Goal: Task Accomplishment & Management: Use online tool/utility

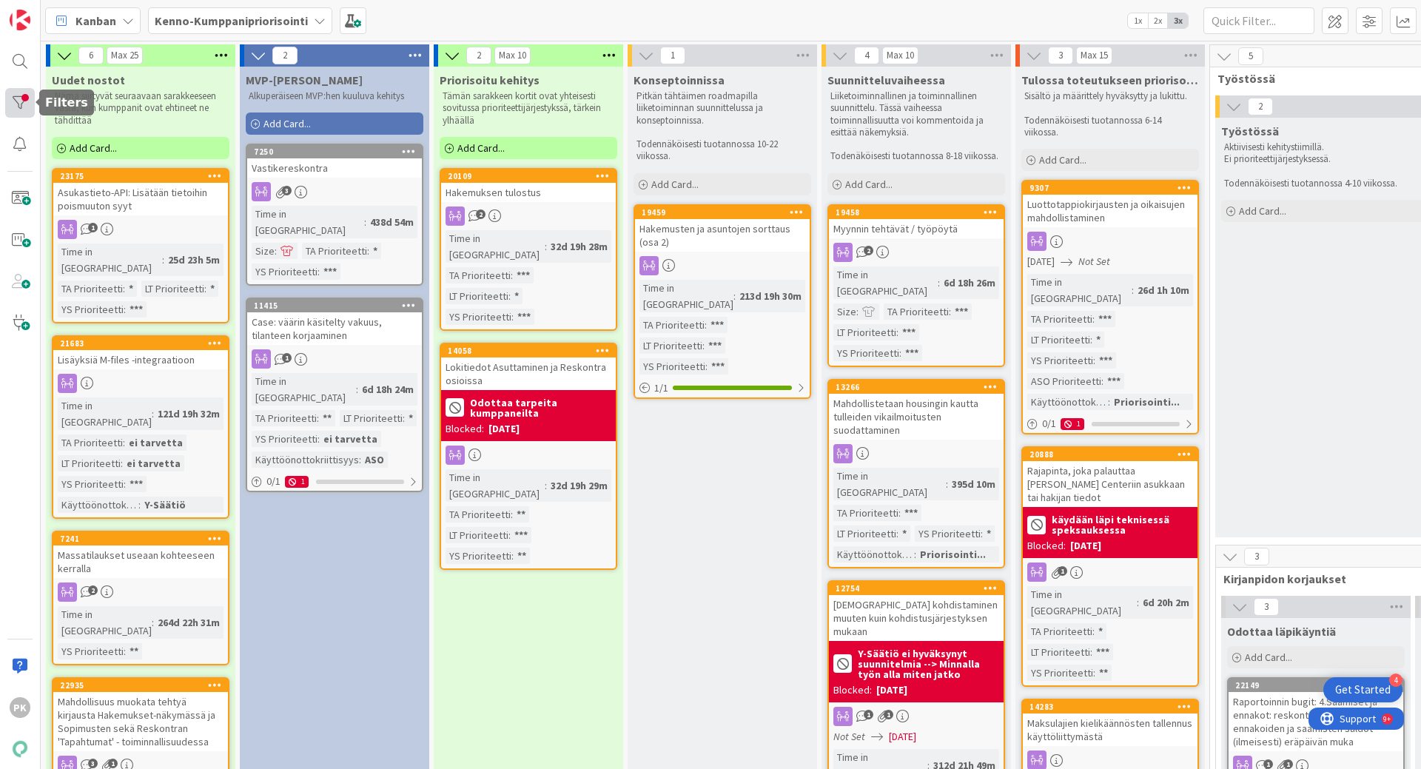
click at [22, 100] on div at bounding box center [20, 103] width 30 height 30
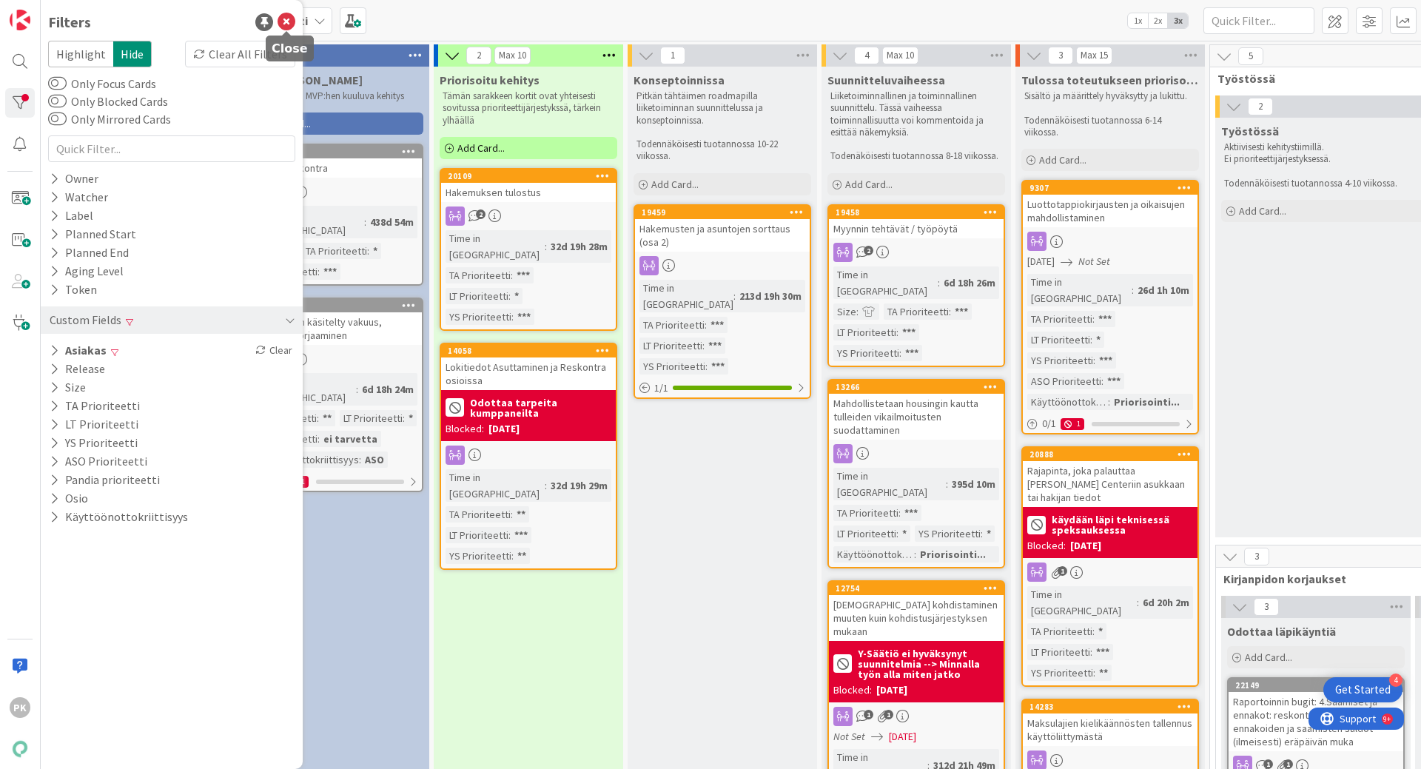
click at [289, 19] on icon at bounding box center [287, 22] width 18 height 18
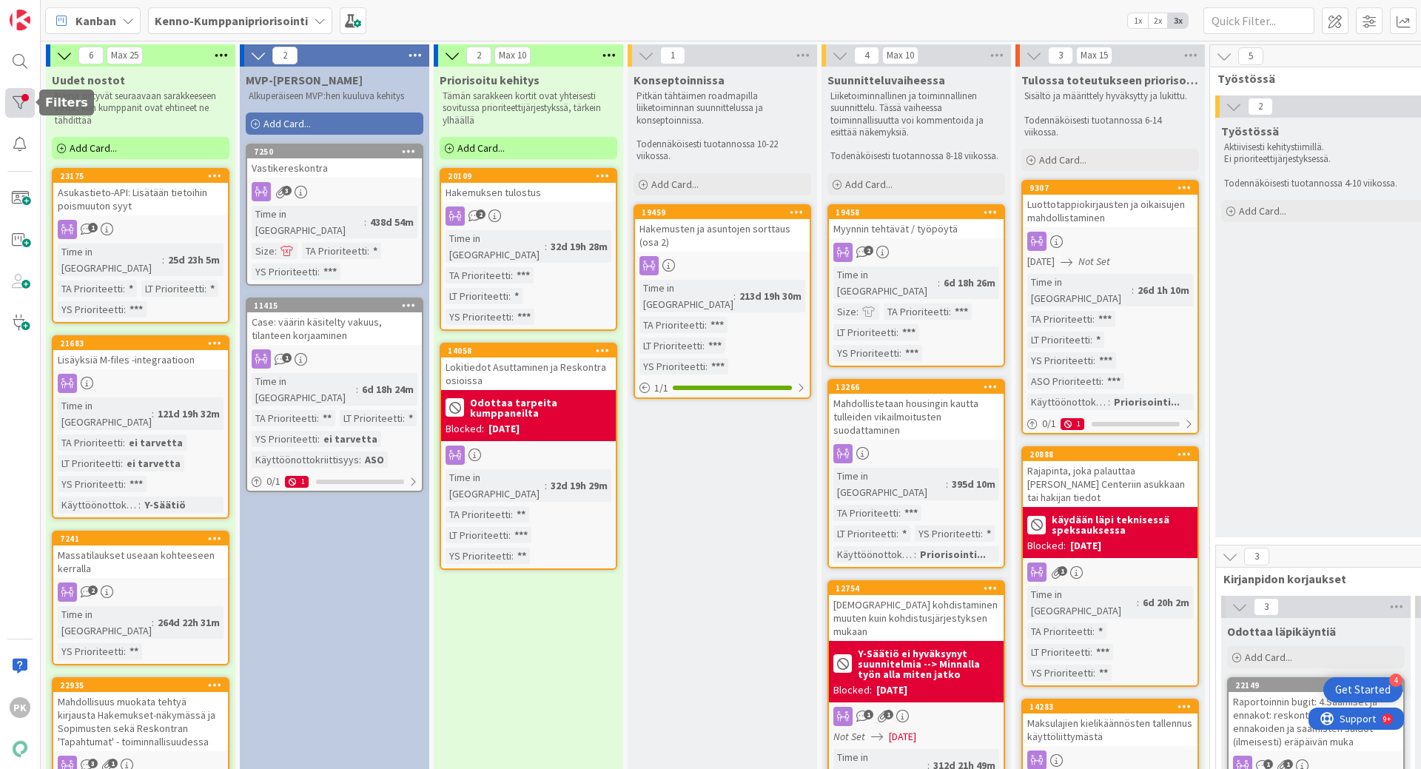
click at [21, 103] on div at bounding box center [20, 103] width 30 height 30
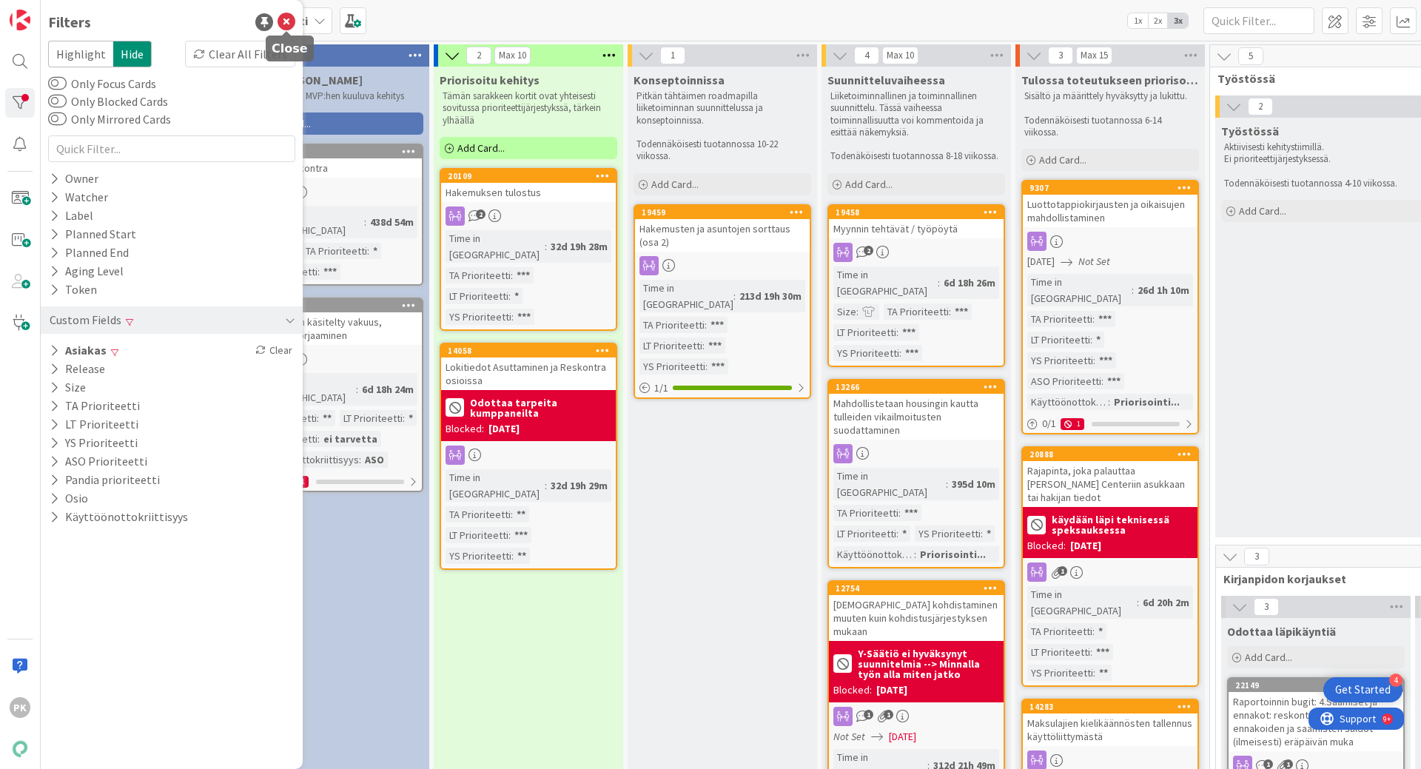
click at [289, 16] on icon at bounding box center [287, 22] width 18 height 18
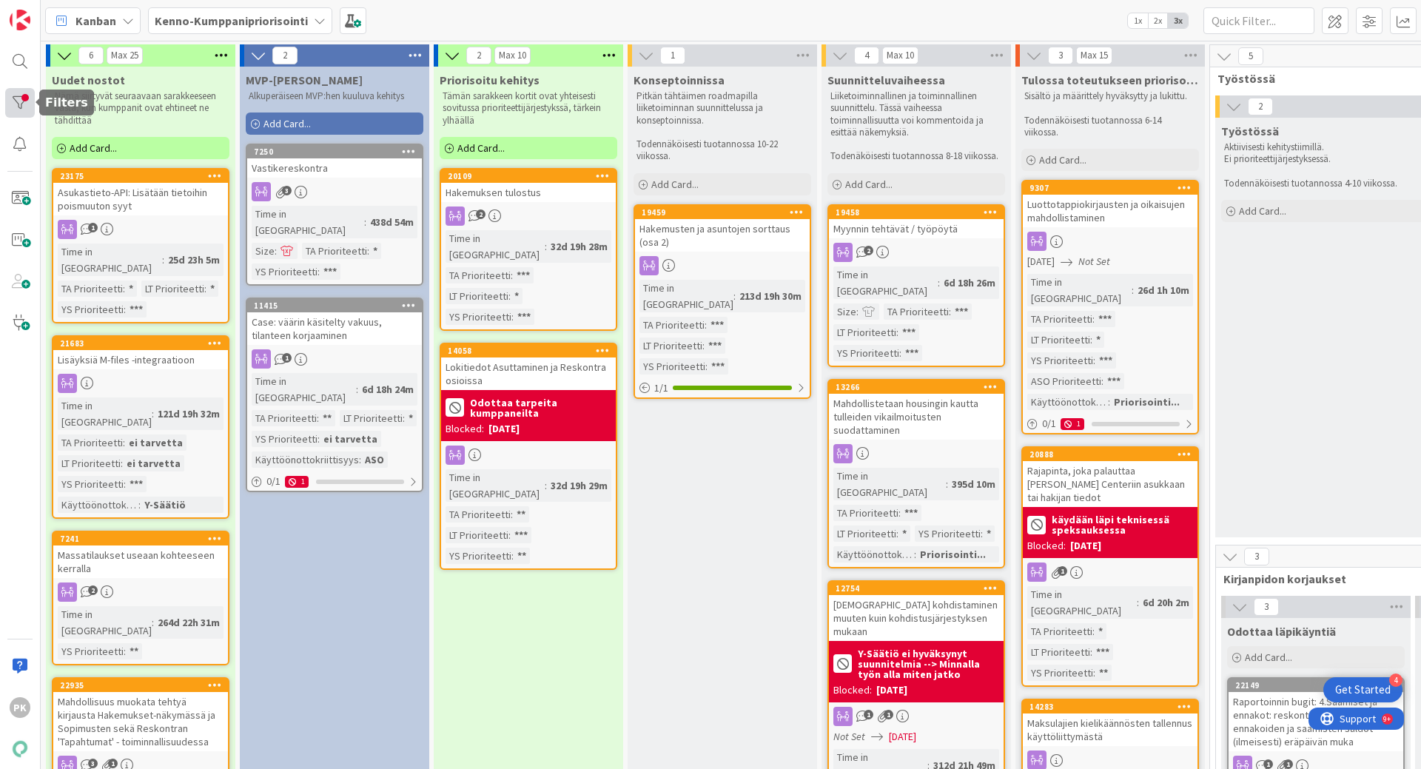
click at [27, 101] on div at bounding box center [20, 103] width 30 height 30
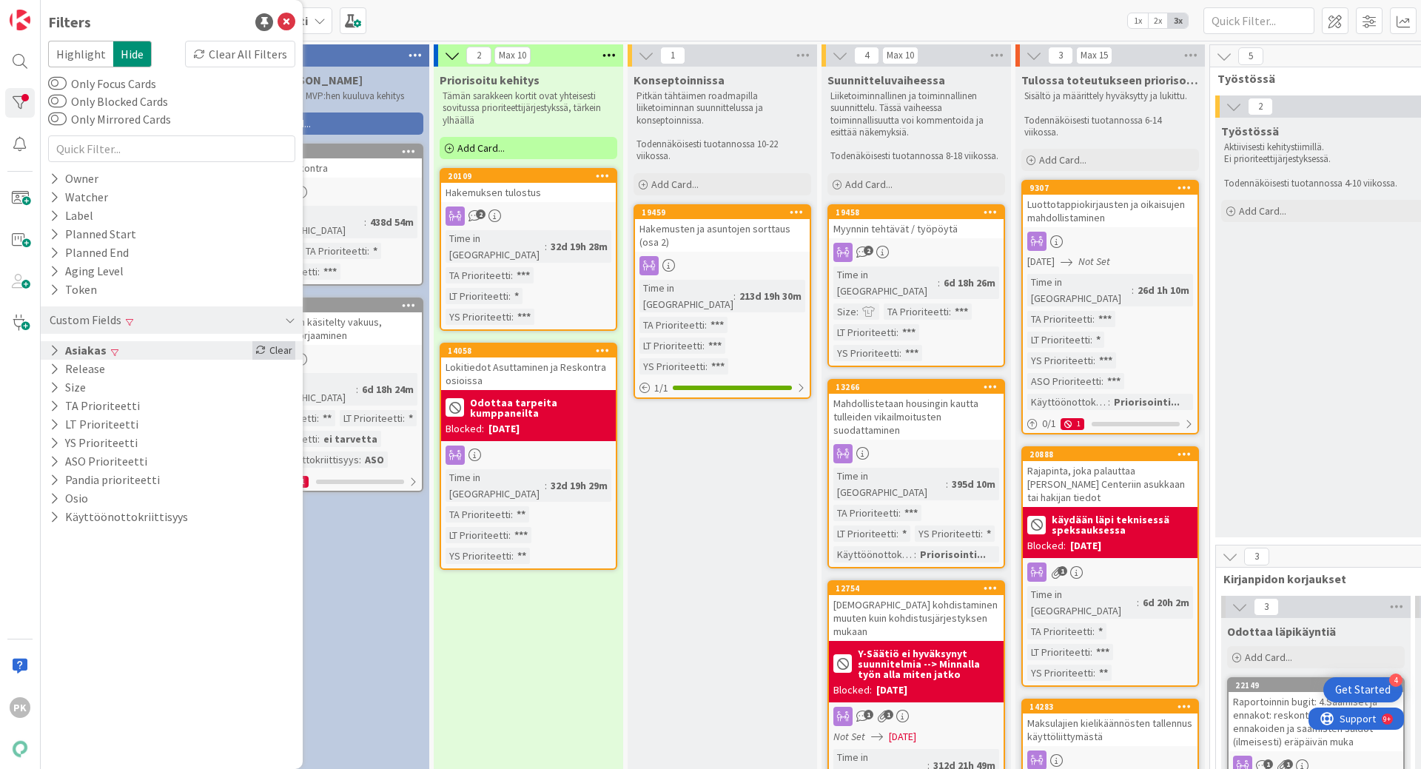
click at [266, 355] on div "Clear" at bounding box center [273, 350] width 43 height 19
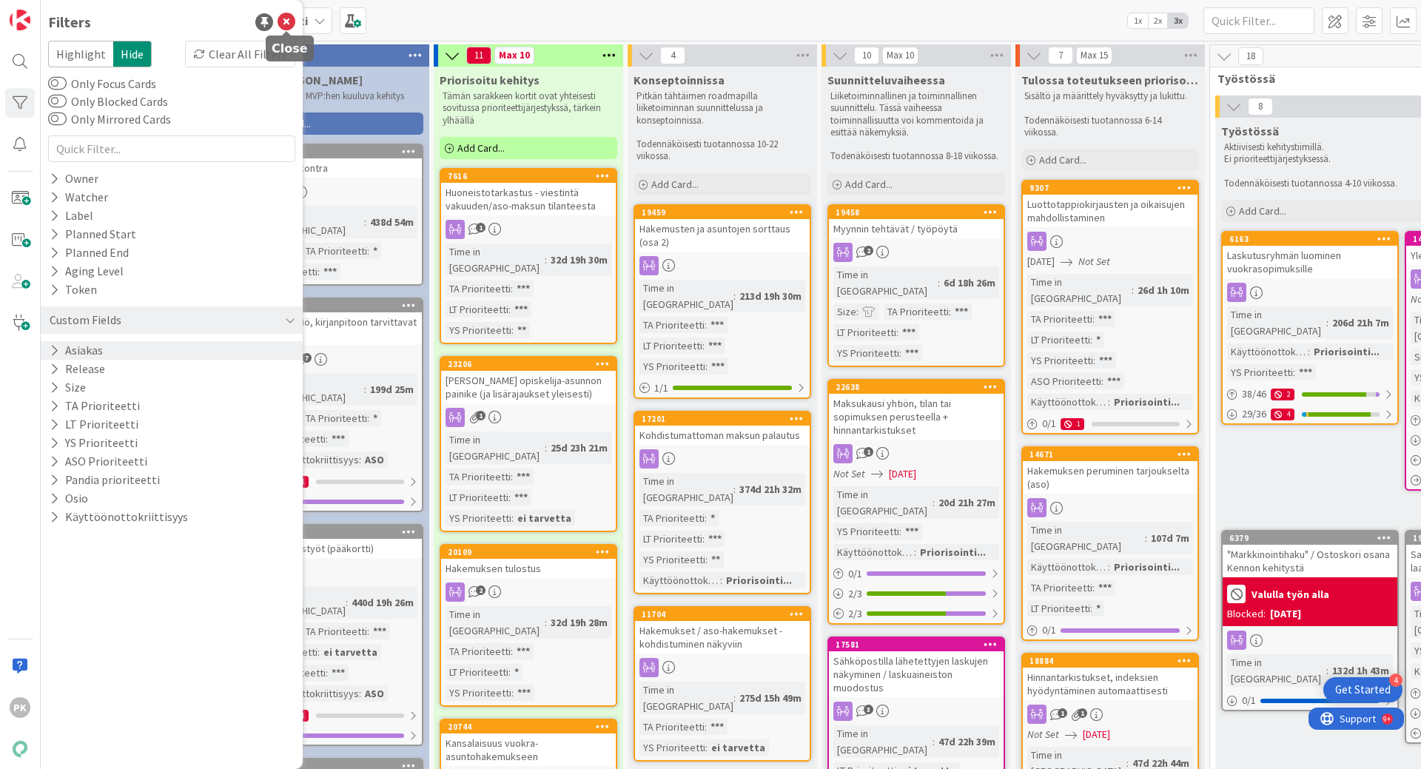
click at [289, 23] on icon at bounding box center [287, 22] width 18 height 18
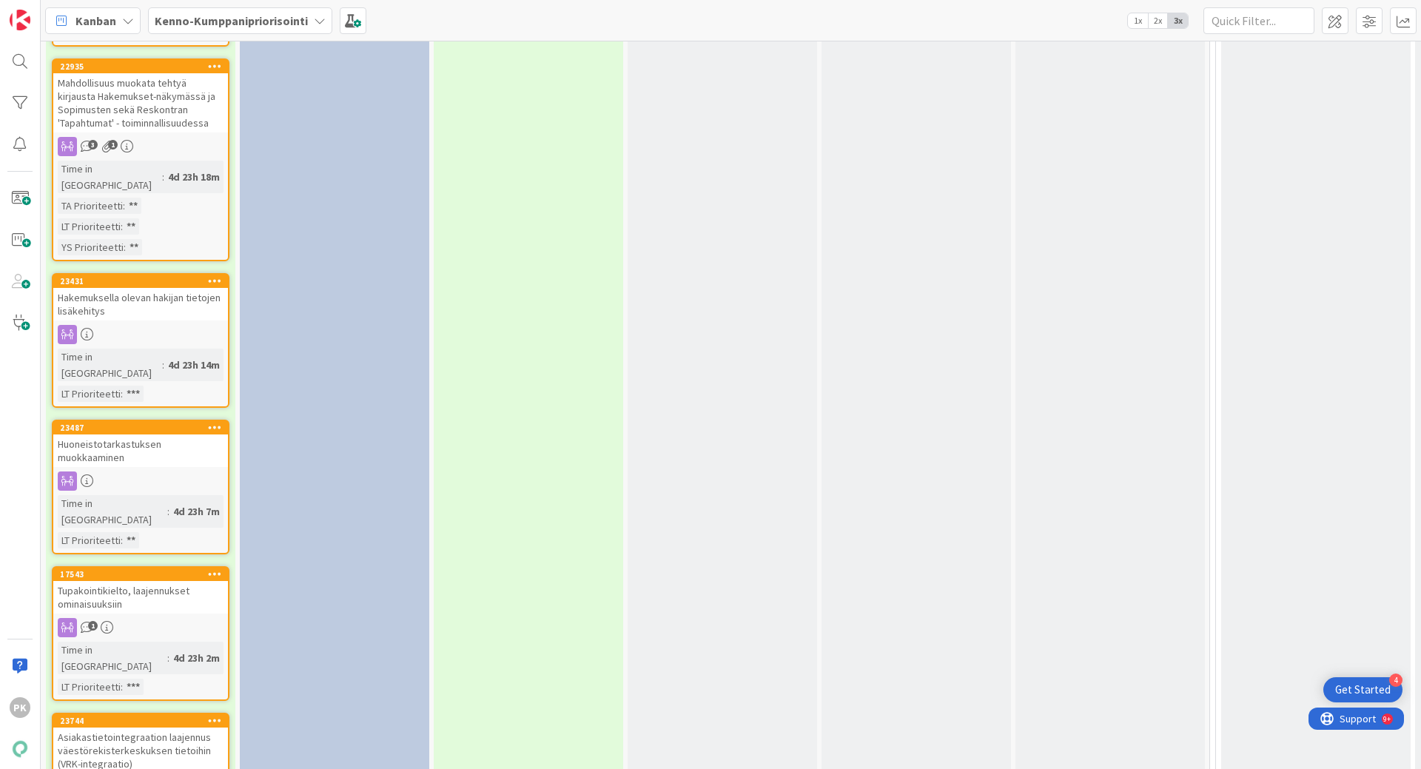
scroll to position [3035, 0]
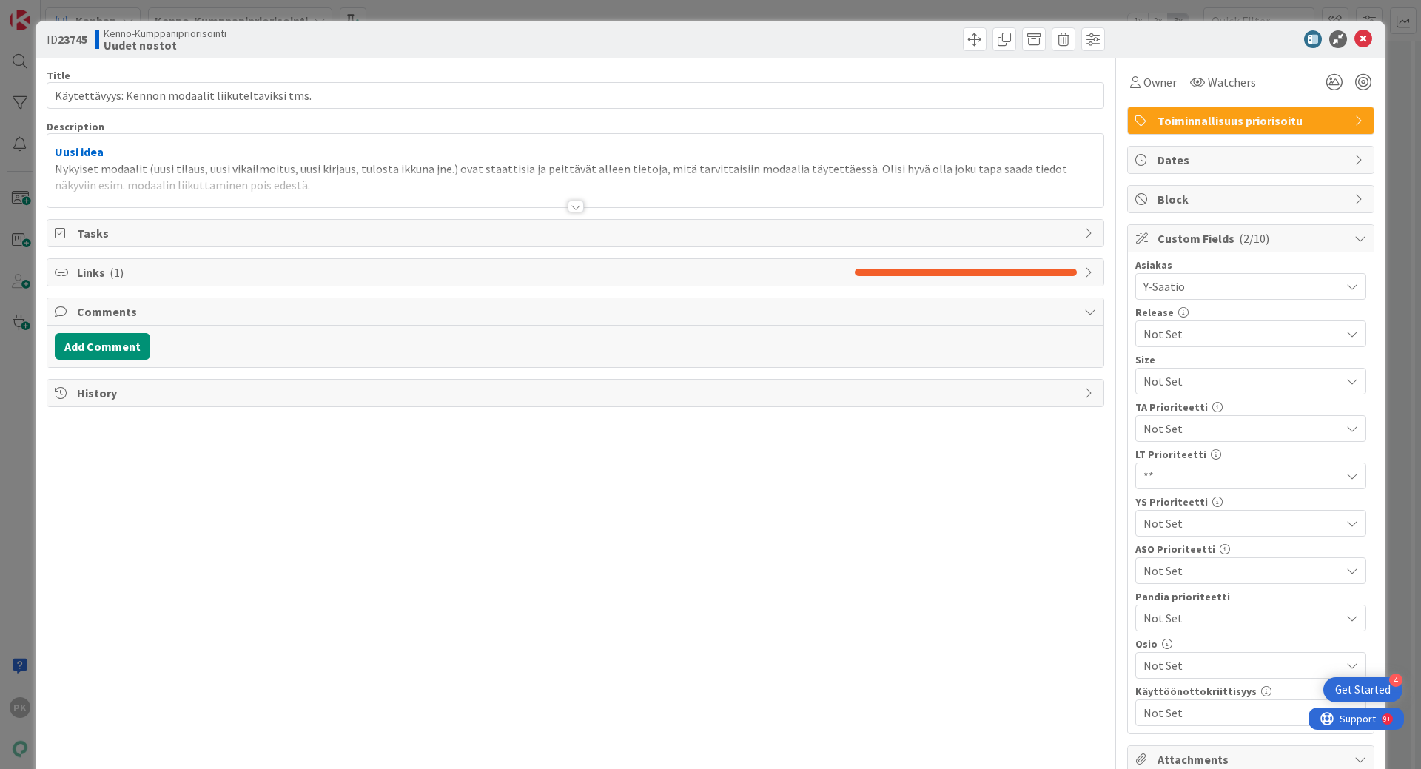
click at [571, 207] on div at bounding box center [576, 207] width 16 height 12
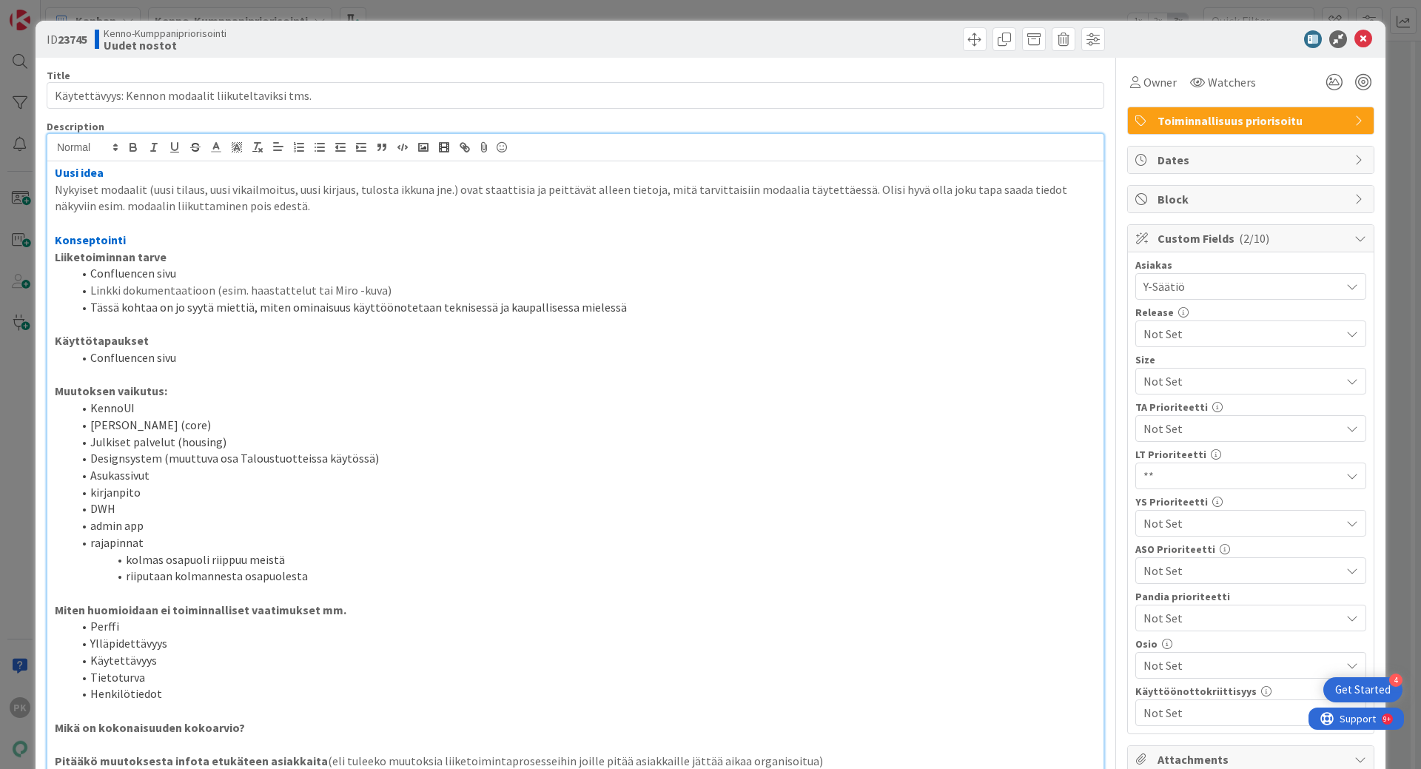
click at [1265, 522] on span "Not Set" at bounding box center [1239, 523] width 190 height 21
click at [1144, 637] on icon at bounding box center [1150, 639] width 12 height 22
click at [1355, 34] on icon at bounding box center [1364, 39] width 18 height 18
